Goal: Information Seeking & Learning: Learn about a topic

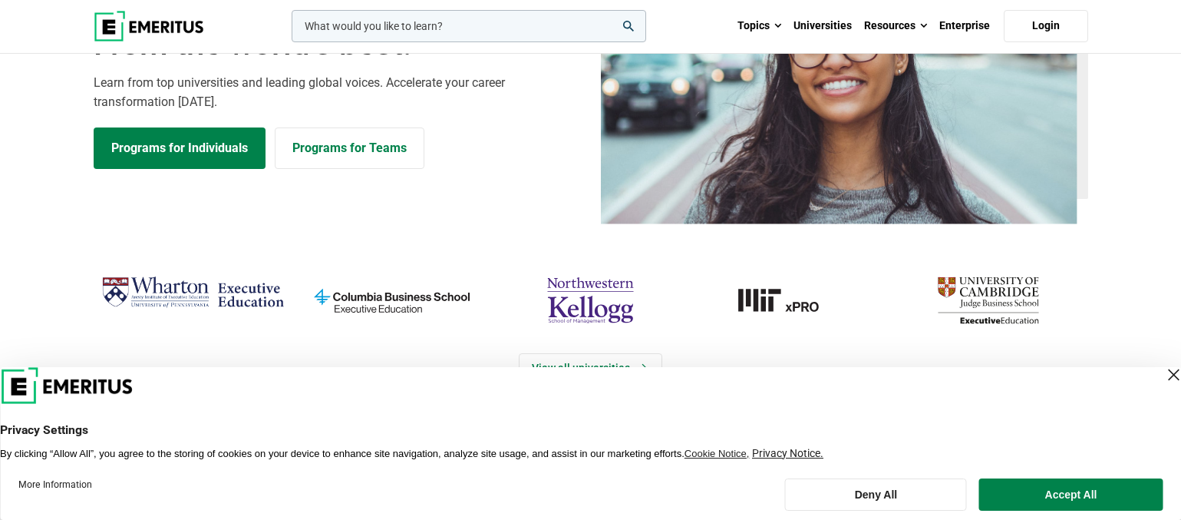
click at [1163, 374] on div "Close Layer" at bounding box center [1173, 374] width 21 height 21
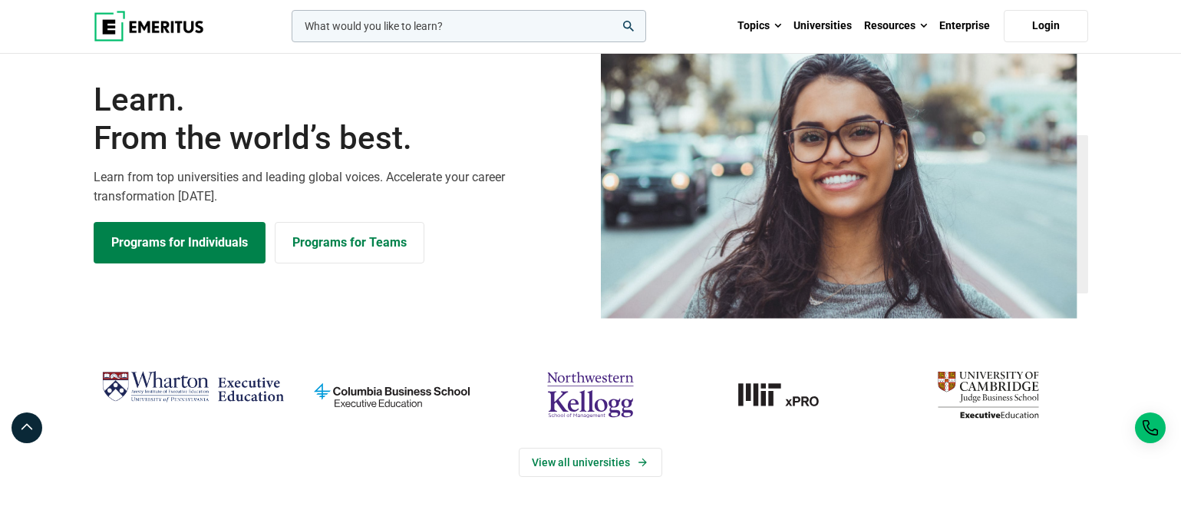
scroll to position [230, 0]
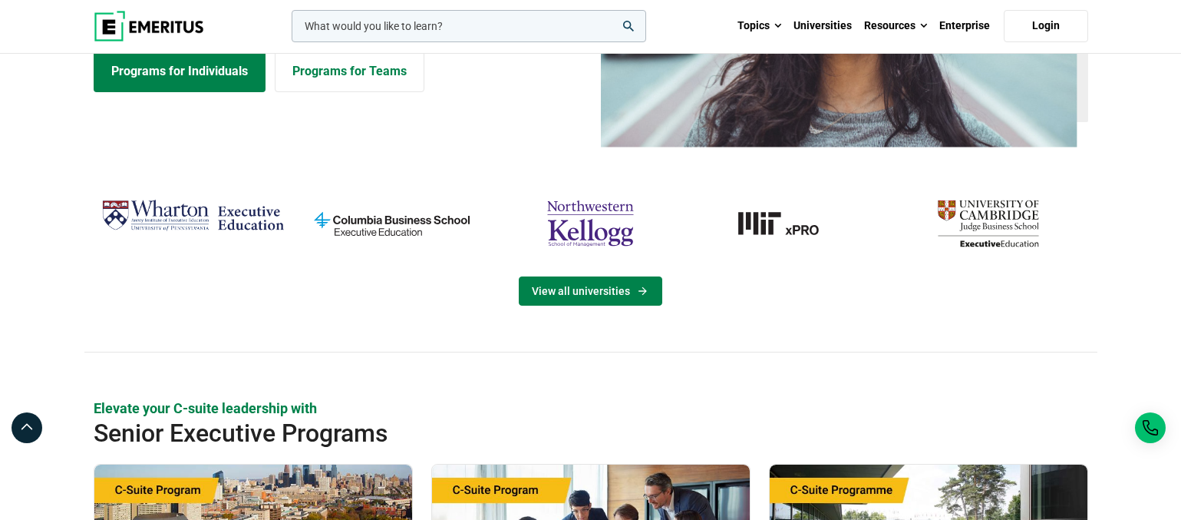
click at [623, 295] on link "View all universities" at bounding box center [591, 290] width 144 height 29
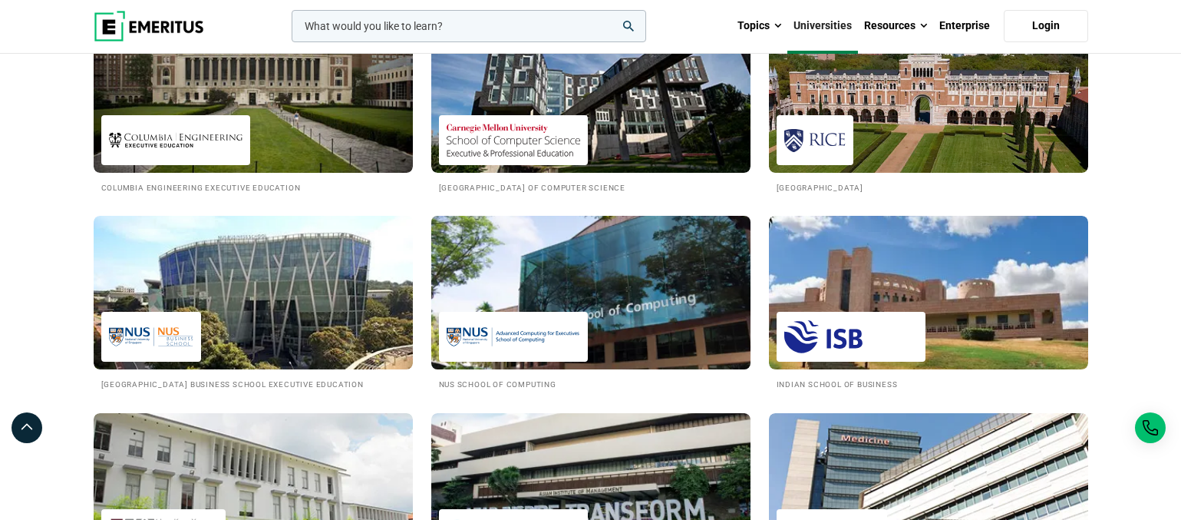
scroll to position [1382, 0]
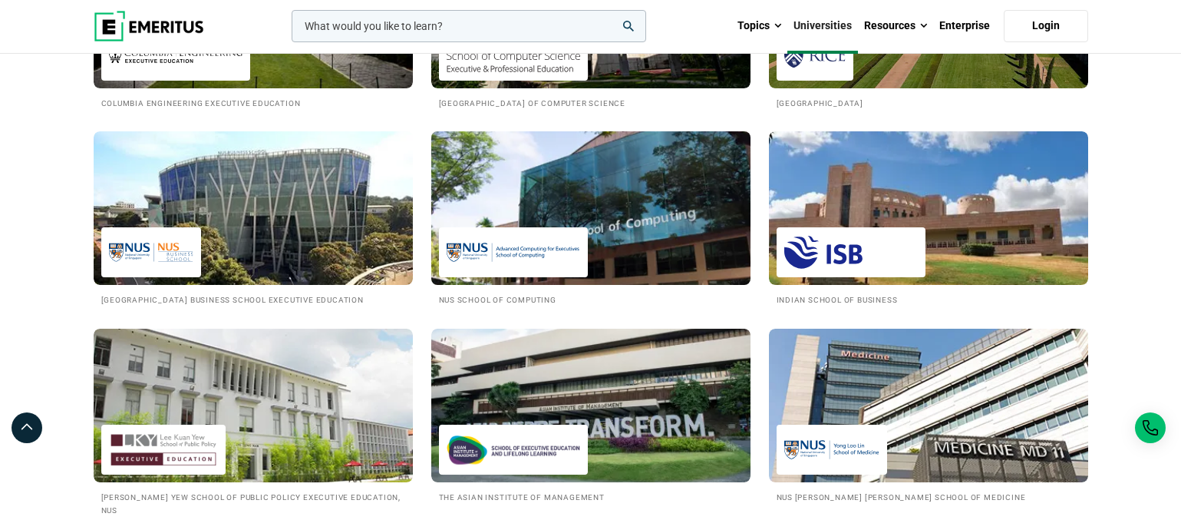
click at [625, 213] on img at bounding box center [591, 208] width 352 height 169
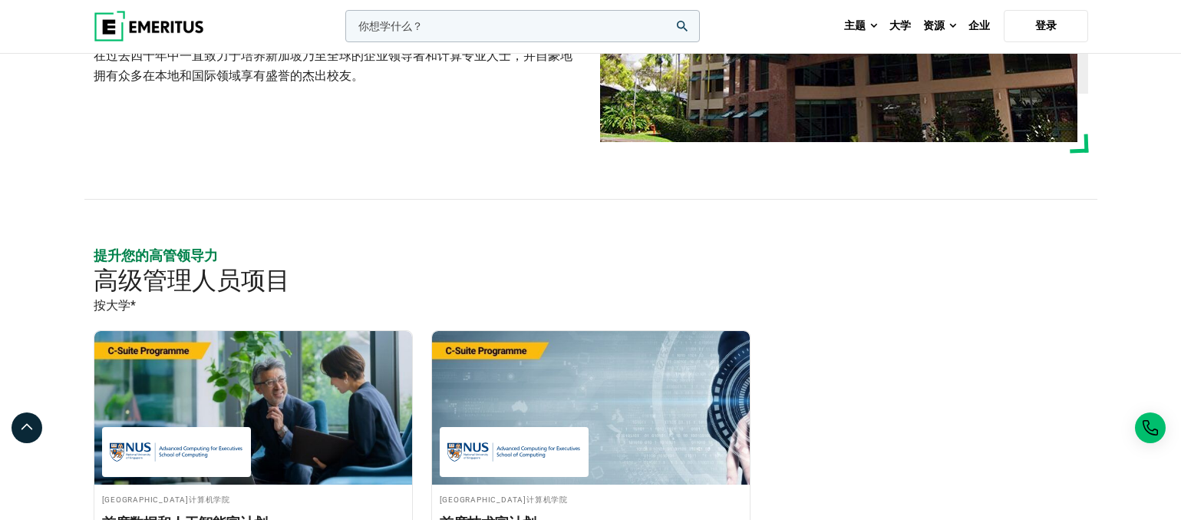
scroll to position [230, 0]
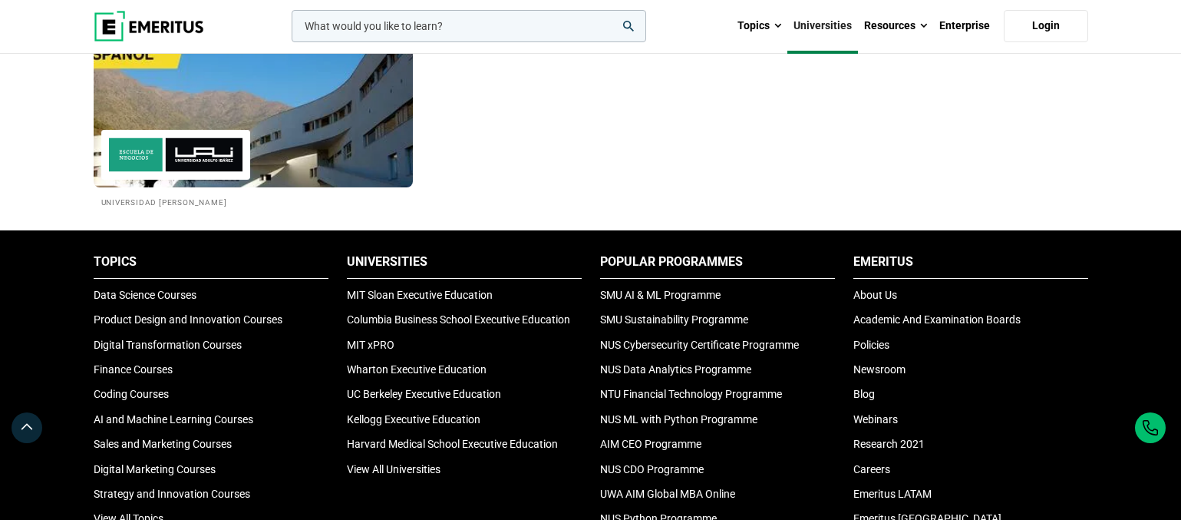
scroll to position [3071, 0]
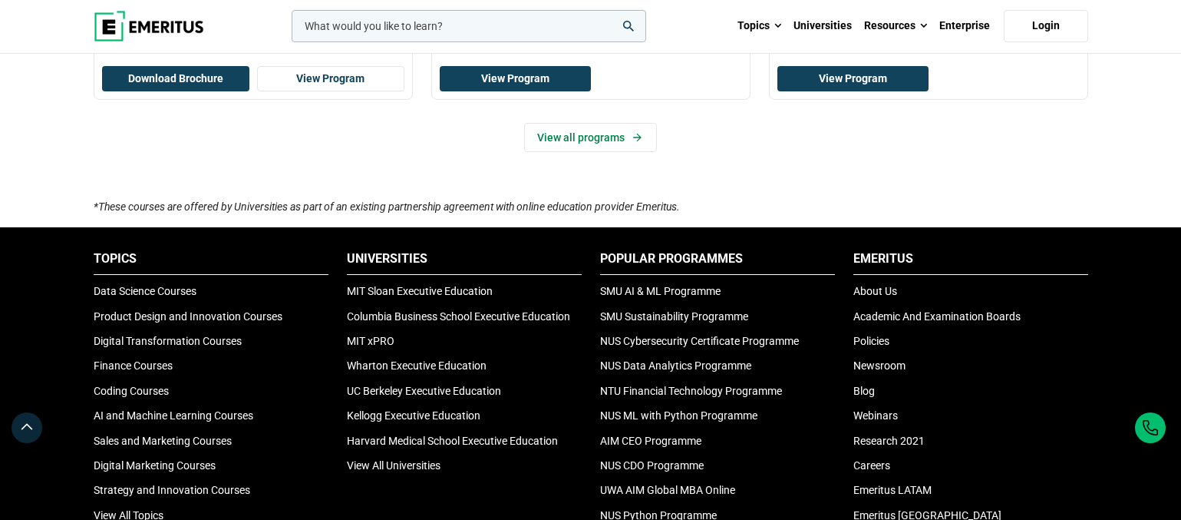
scroll to position [768, 0]
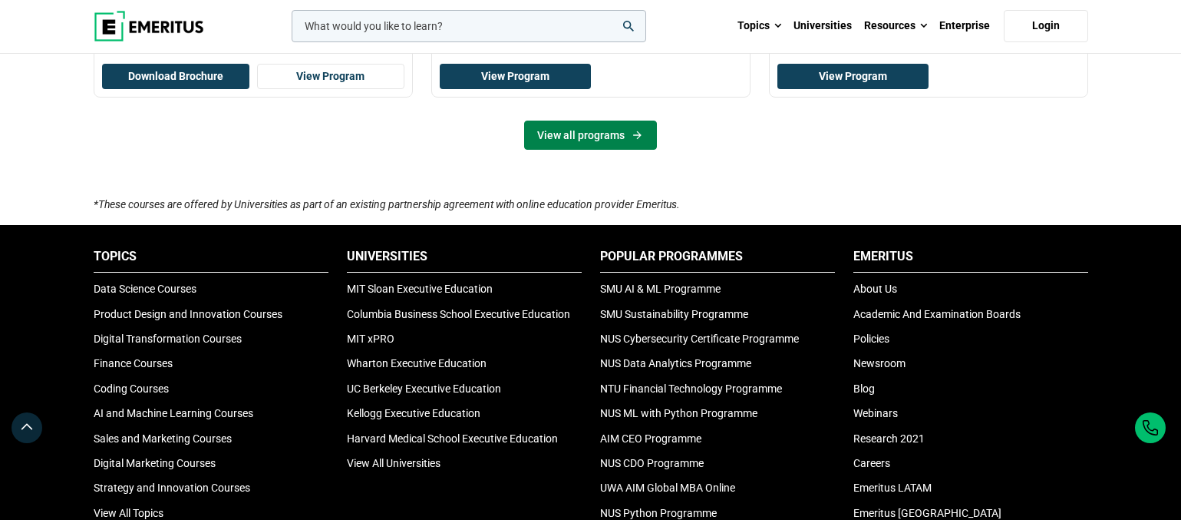
click at [609, 135] on link "View all programs" at bounding box center [590, 135] width 133 height 29
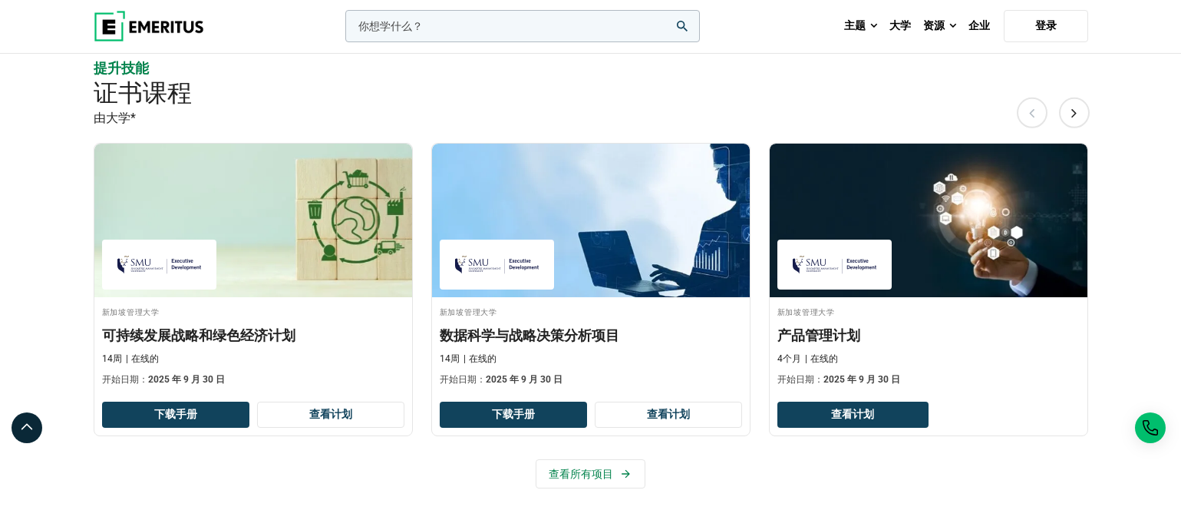
scroll to position [998, 0]
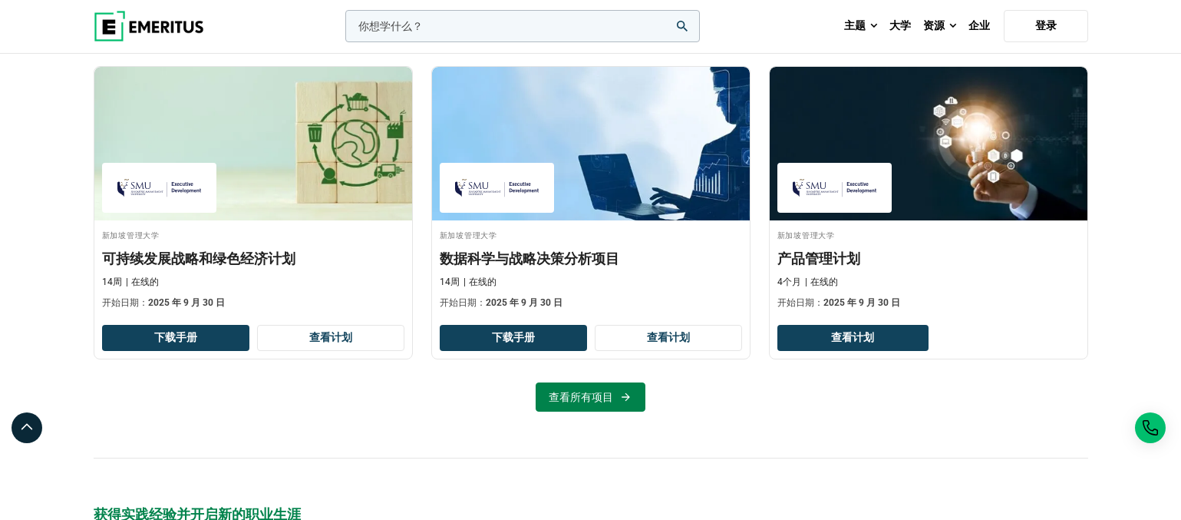
click at [573, 397] on font "查看所有项目" at bounding box center [581, 397] width 64 height 12
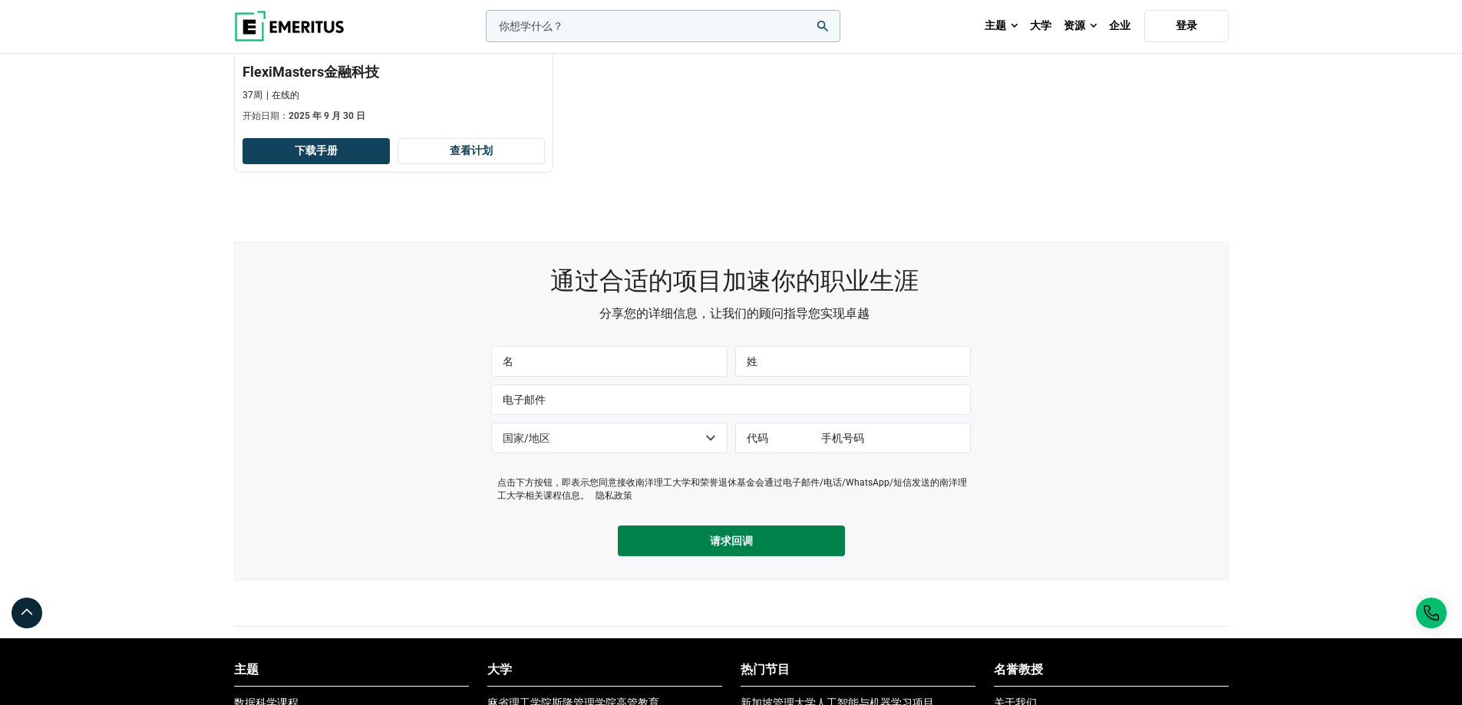
scroll to position [721, 0]
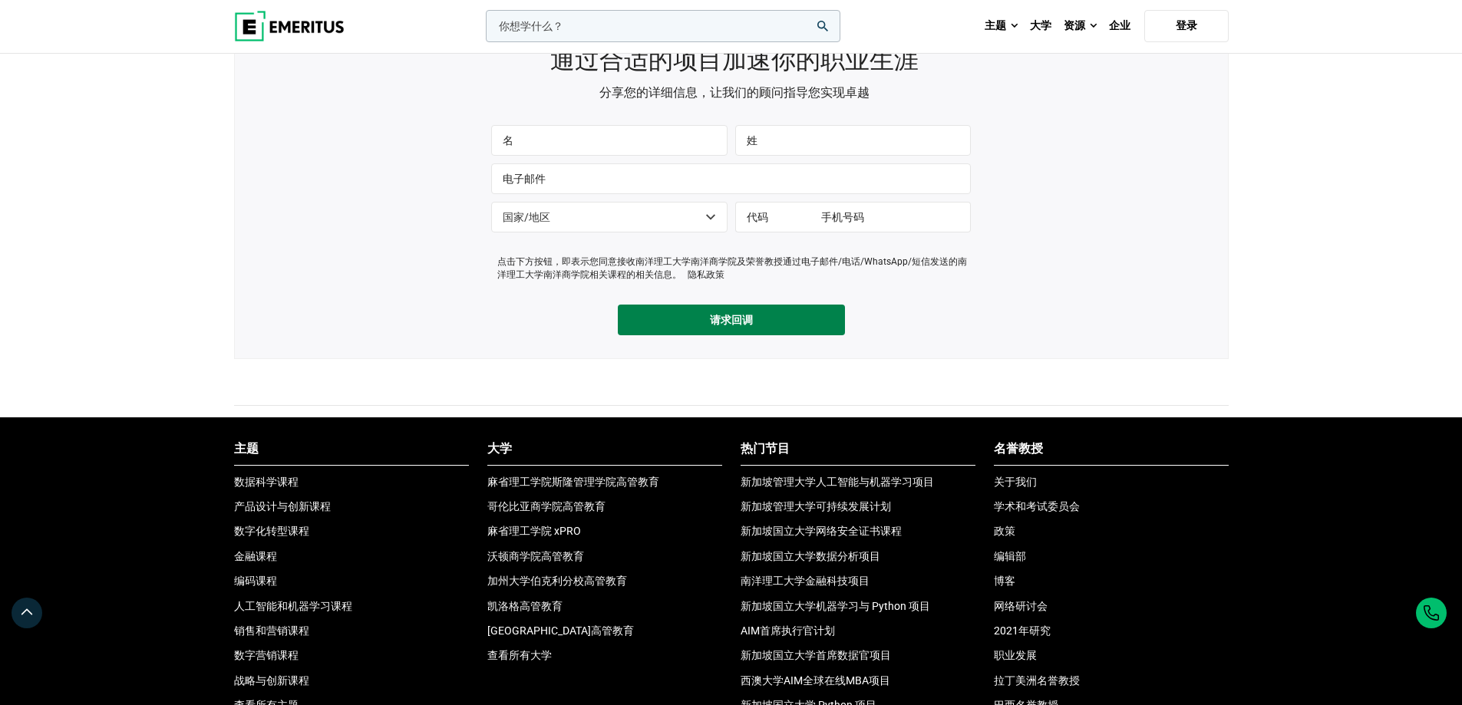
scroll to position [921, 0]
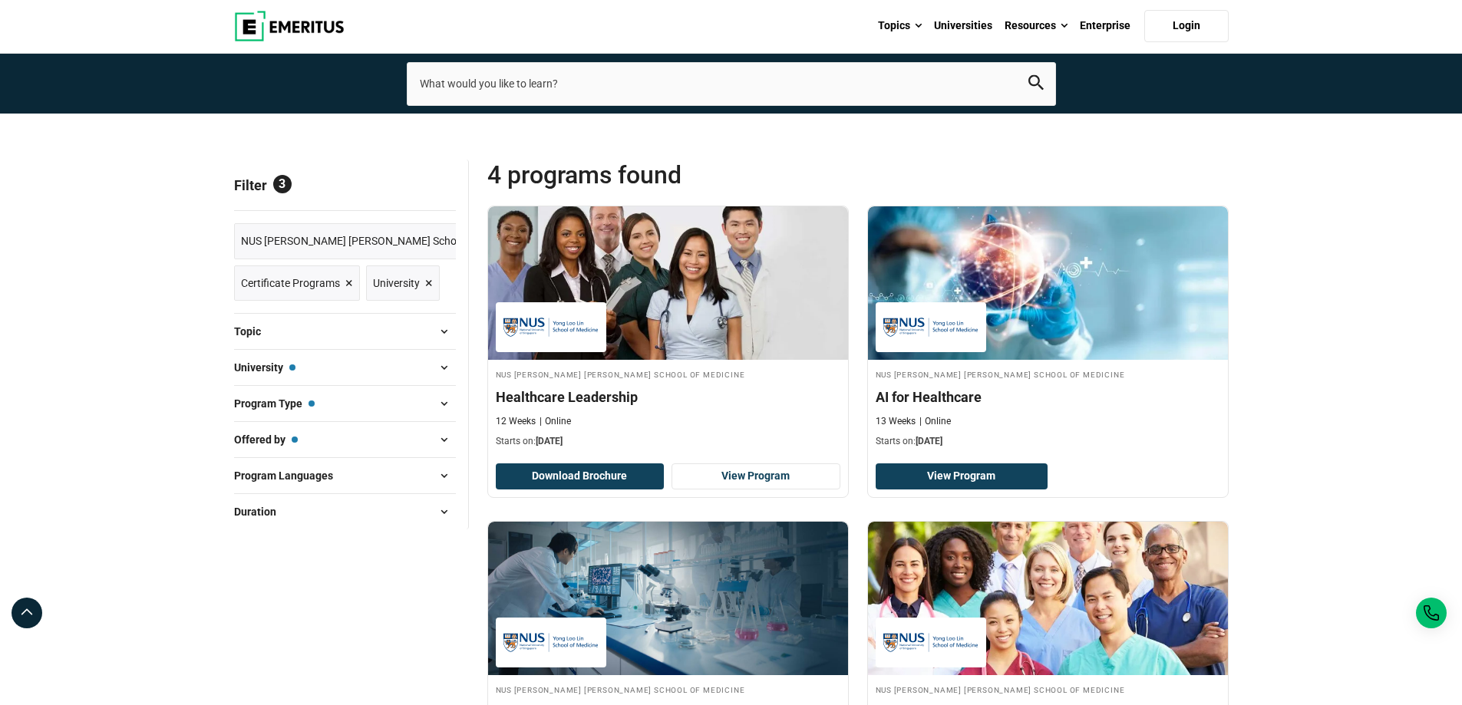
scroll to position [77, 0]
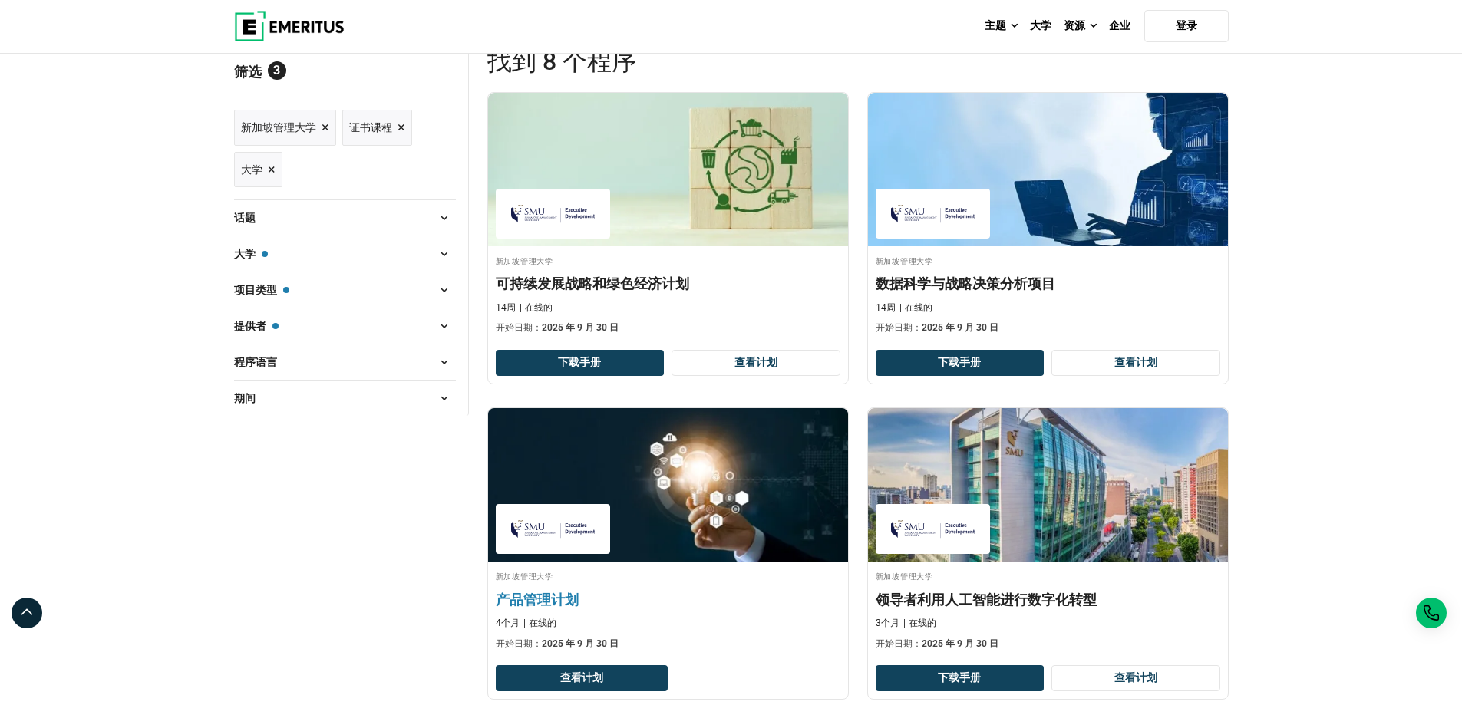
scroll to position [154, 0]
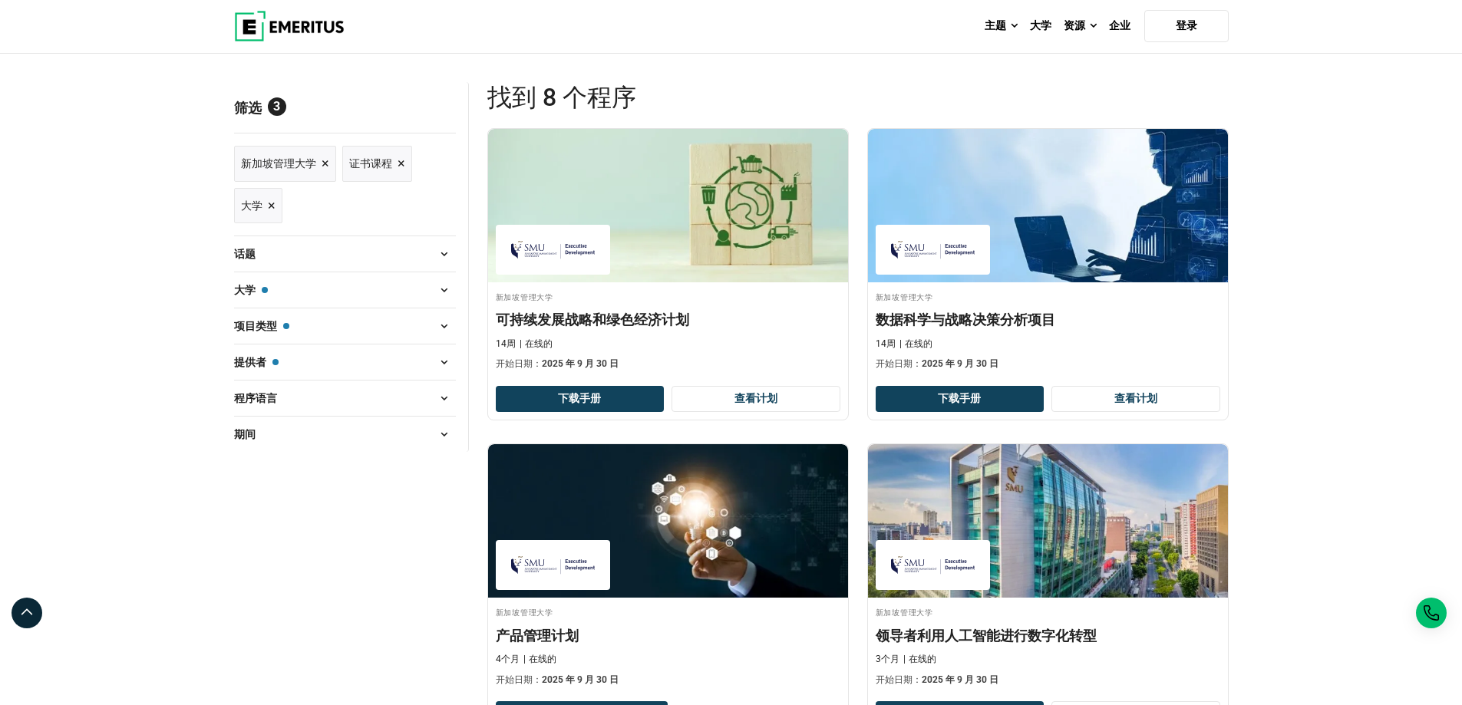
click at [325, 162] on font "×" at bounding box center [326, 163] width 8 height 16
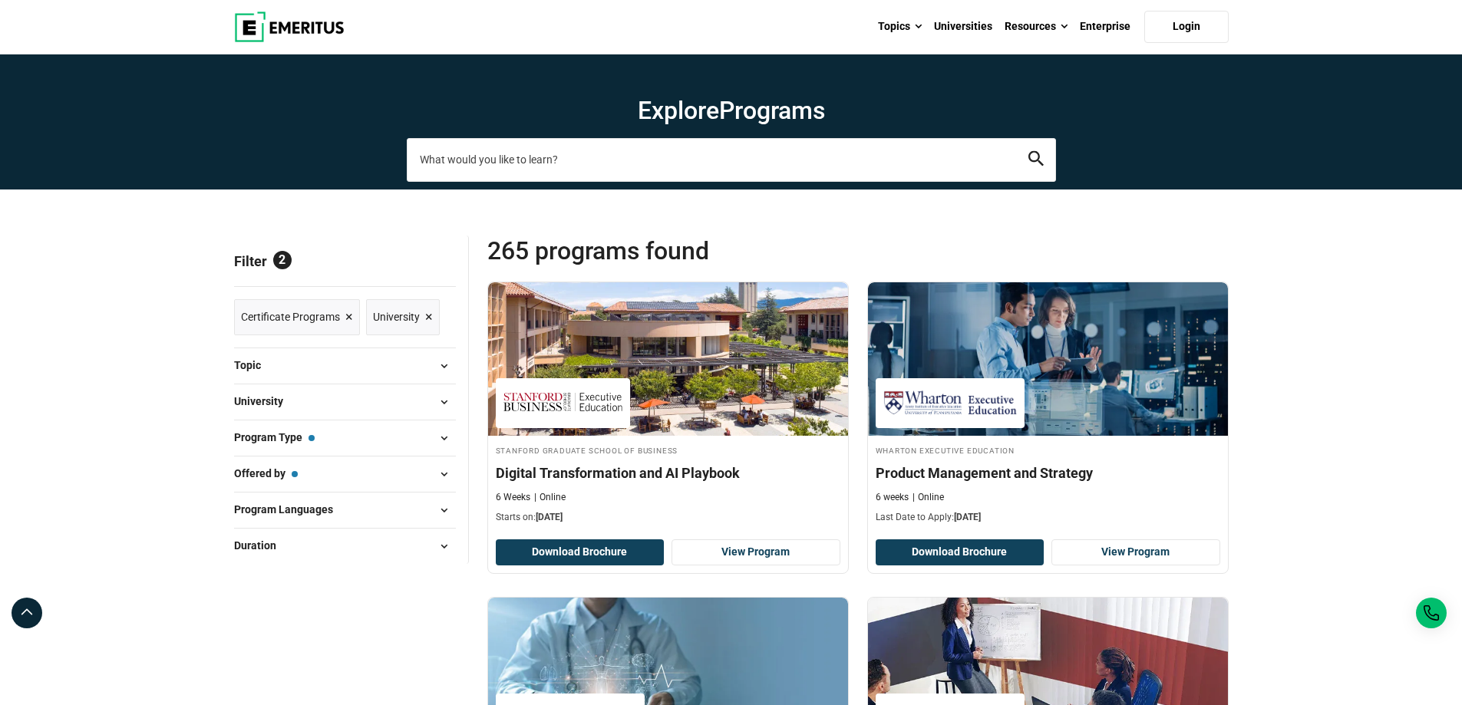
click at [557, 165] on input "search-page" at bounding box center [731, 159] width 649 height 43
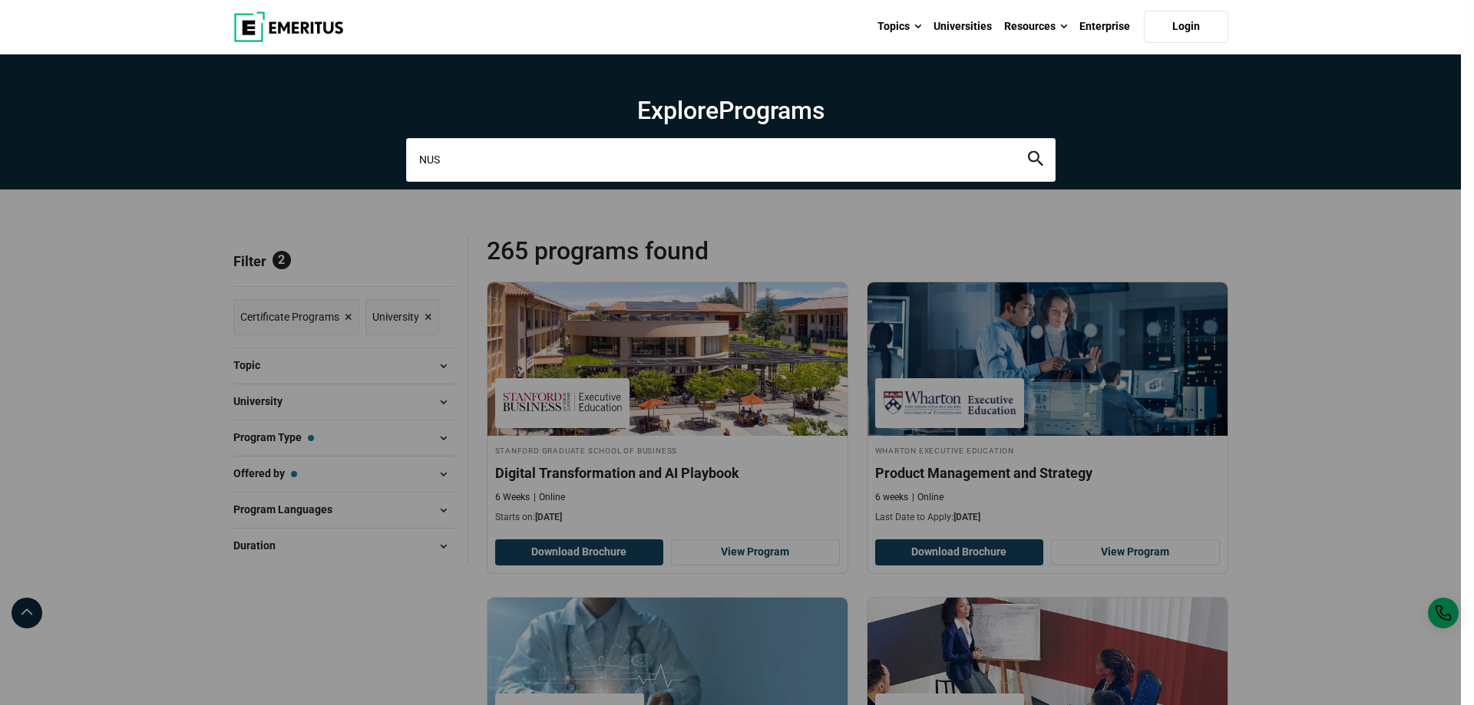
type input "NUS"
click at [1028, 151] on button "search" at bounding box center [1035, 160] width 15 height 18
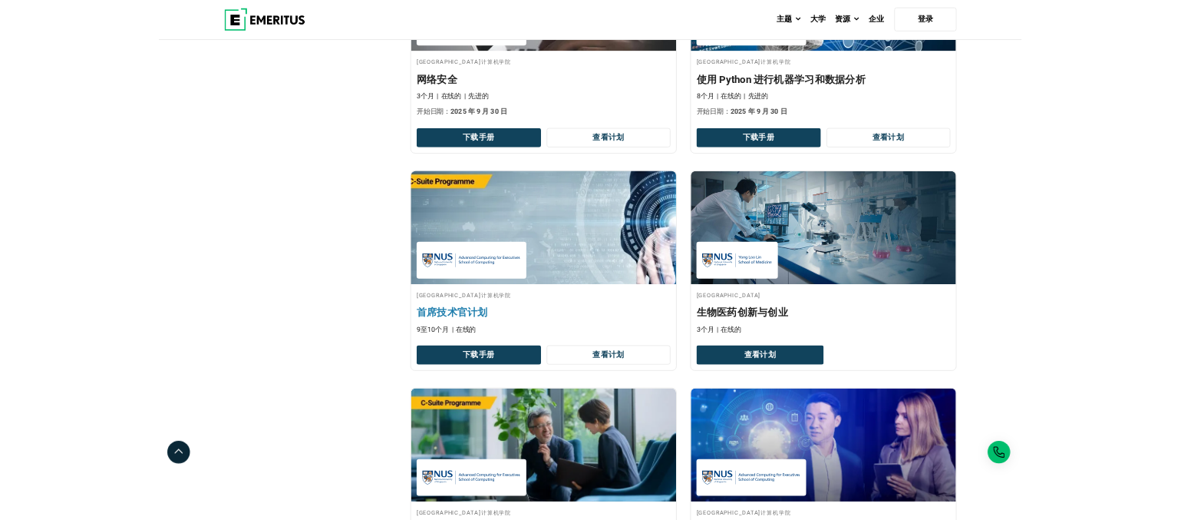
scroll to position [1535, 0]
